Goal: Task Accomplishment & Management: Manage account settings

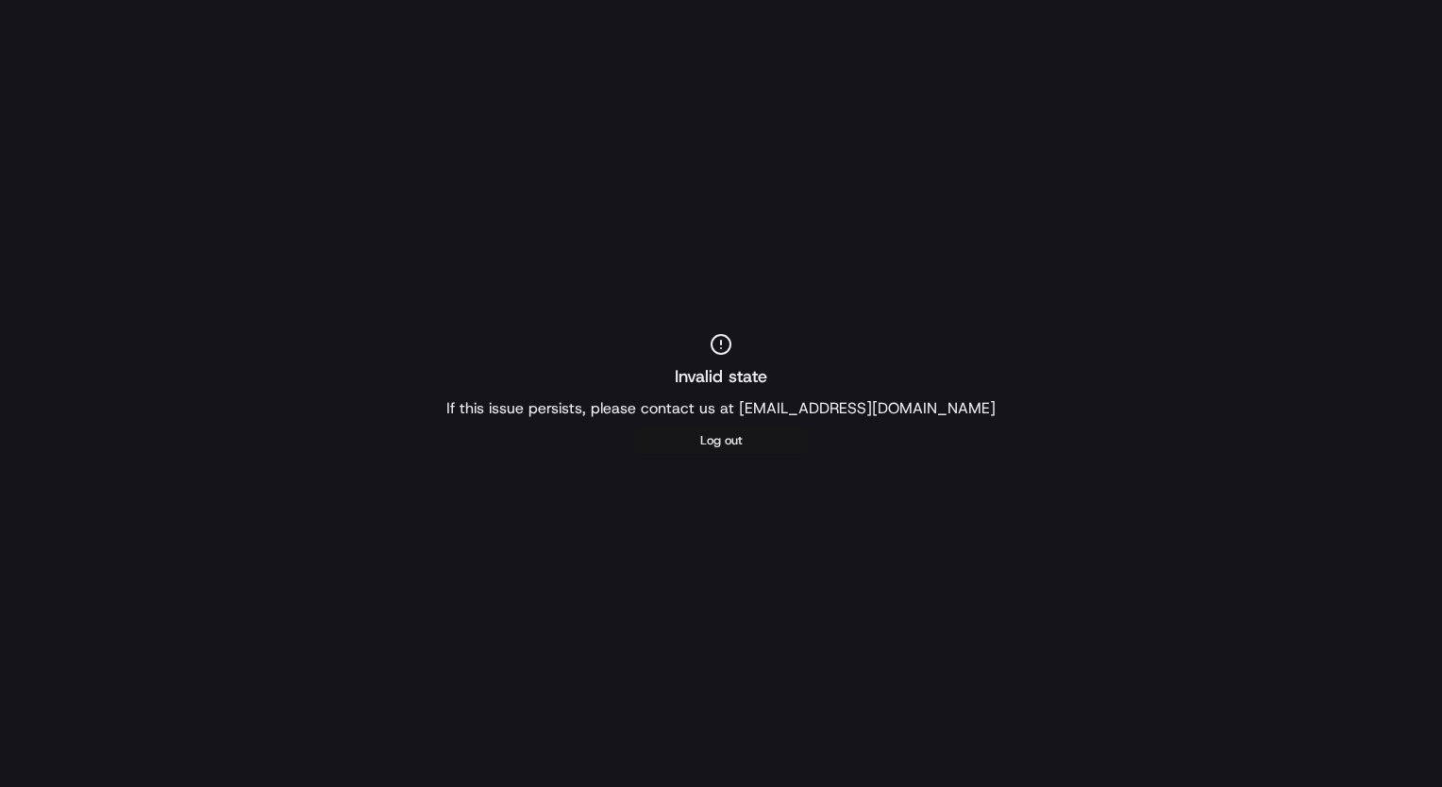
click at [718, 446] on button "Log out" at bounding box center [721, 441] width 170 height 26
